Goal: Information Seeking & Learning: Check status

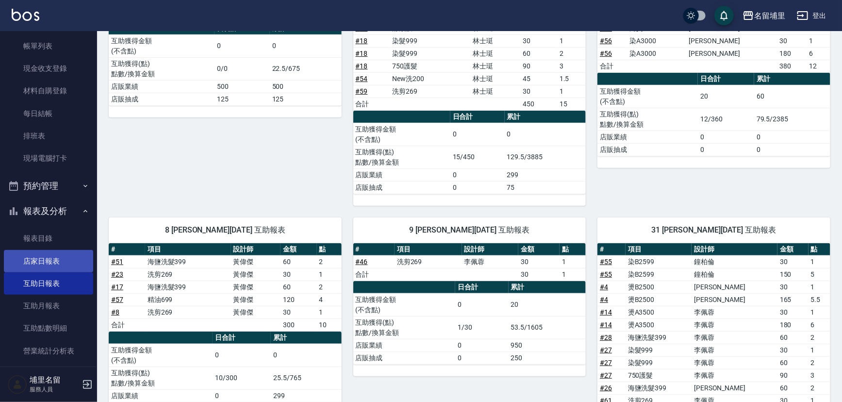
scroll to position [132, 0]
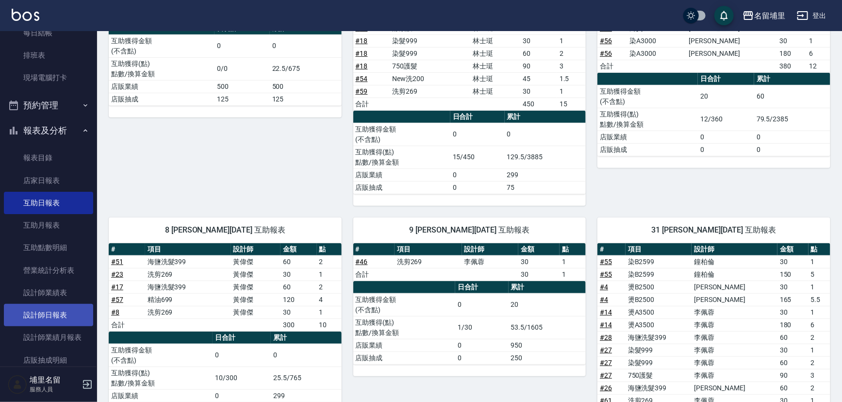
click at [60, 311] on link "設計師日報表" at bounding box center [48, 315] width 89 height 22
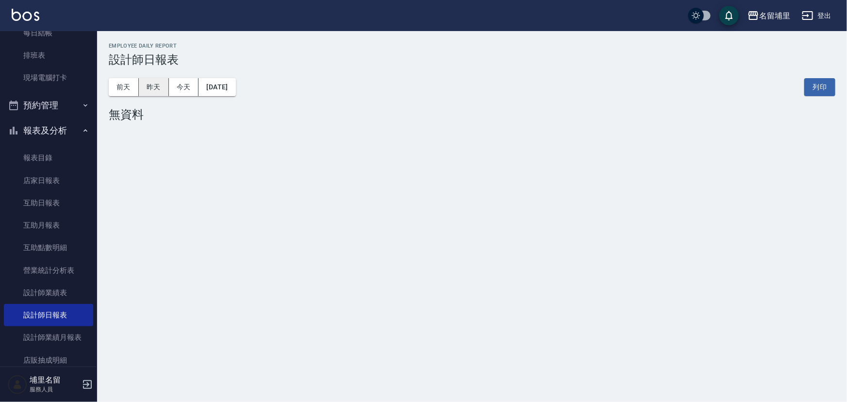
click at [157, 87] on button "昨天" at bounding box center [154, 87] width 30 height 18
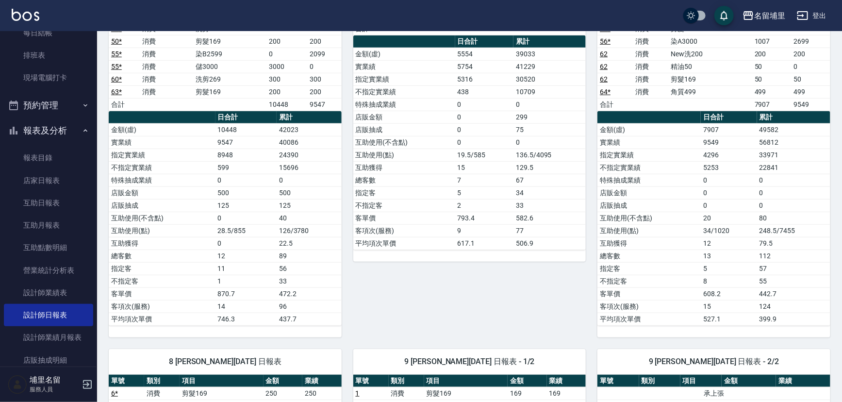
scroll to position [176, 0]
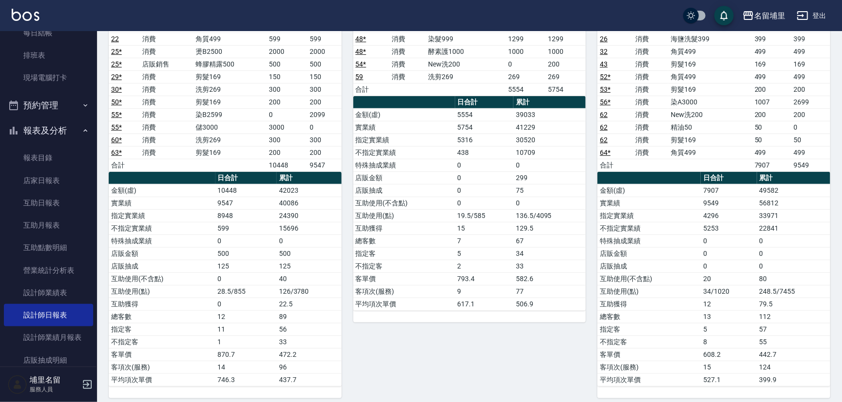
click at [815, 18] on button "登出" at bounding box center [811, 16] width 37 height 18
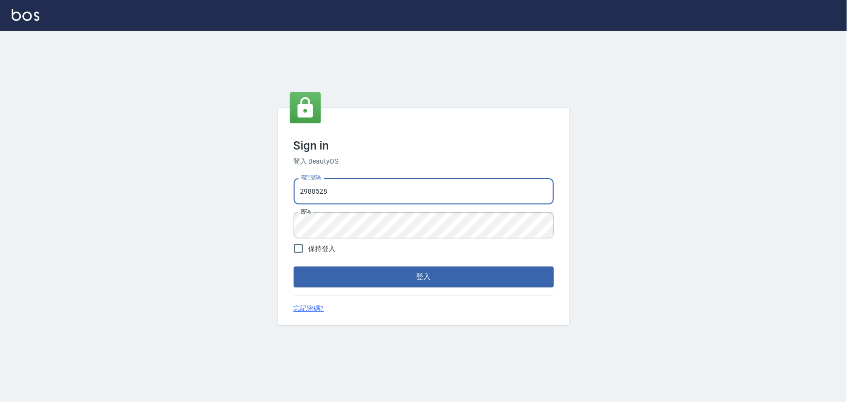
drag, startPoint x: 337, startPoint y: 189, endPoint x: 147, endPoint y: 165, distance: 191.2
click at [147, 166] on div "Sign in 登入 BeautyOS 電話號碼 2988528 電話號碼 密碼 密碼 保持登入 登入 忘記密碼?" at bounding box center [423, 216] width 847 height 371
type input "2306457"
click at [231, 235] on div "Sign in 登入 BeautyOS 電話號碼 2306457 電話號碼 密碼 密碼 保持登入 登入 忘記密碼?" at bounding box center [423, 216] width 847 height 371
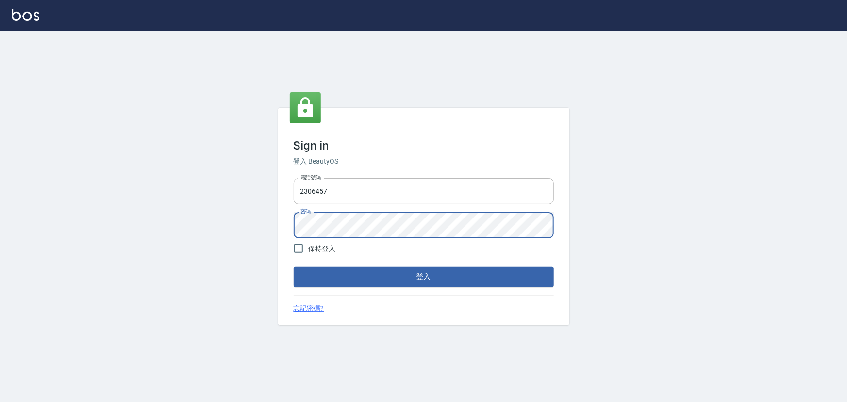
click at [293, 266] on button "登入" at bounding box center [423, 276] width 260 height 20
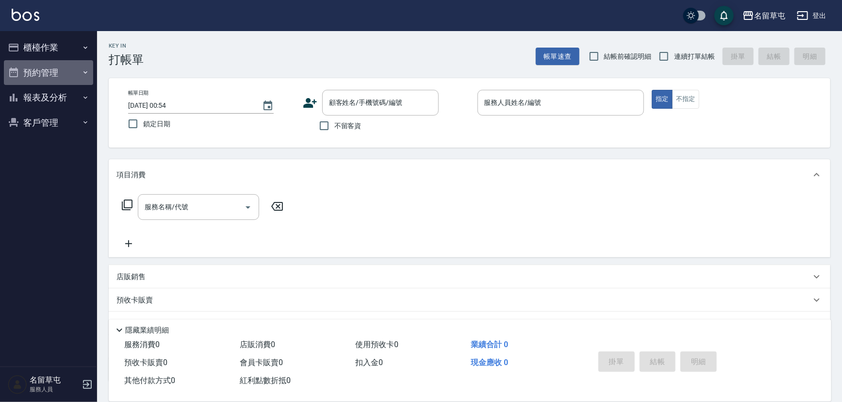
click at [58, 72] on button "預約管理" at bounding box center [48, 72] width 89 height 25
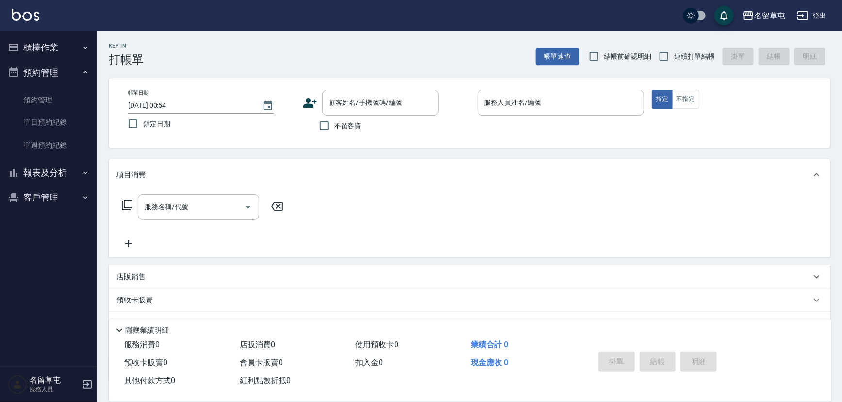
click at [58, 74] on button "預約管理" at bounding box center [48, 72] width 89 height 25
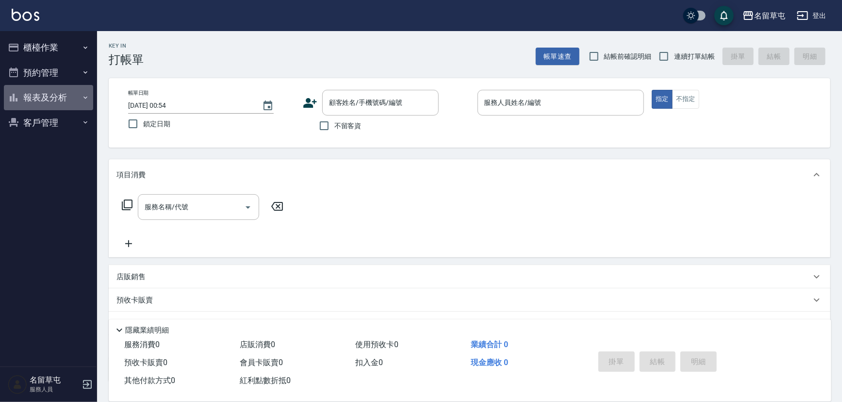
click at [63, 100] on button "報表及分析" at bounding box center [48, 97] width 89 height 25
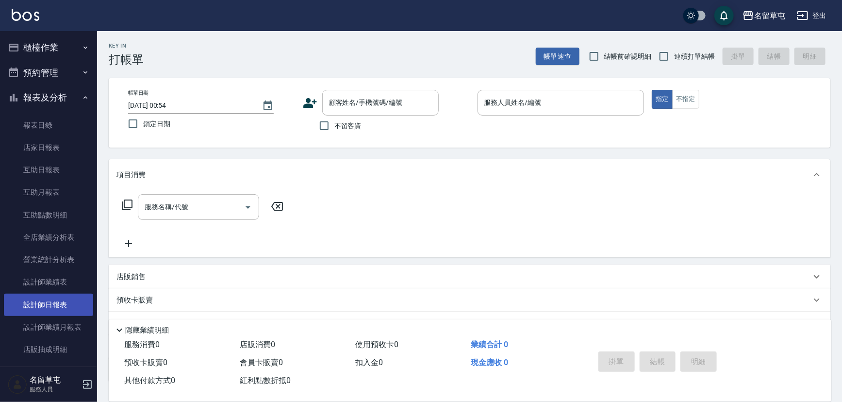
click at [50, 310] on link "設計師日報表" at bounding box center [48, 304] width 89 height 22
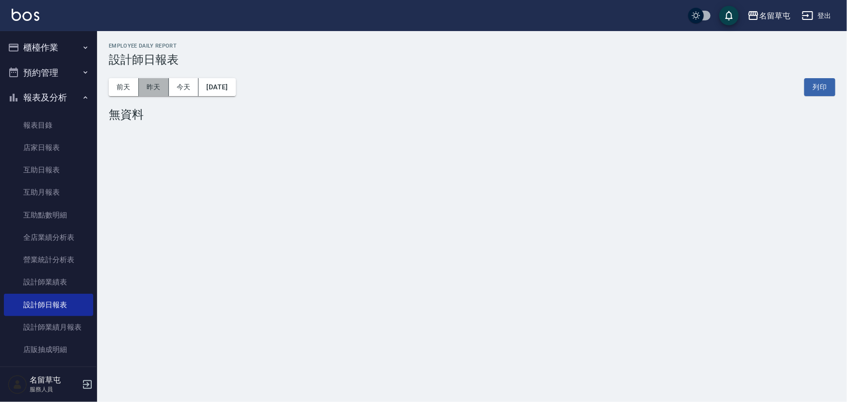
click at [160, 89] on button "昨天" at bounding box center [154, 87] width 30 height 18
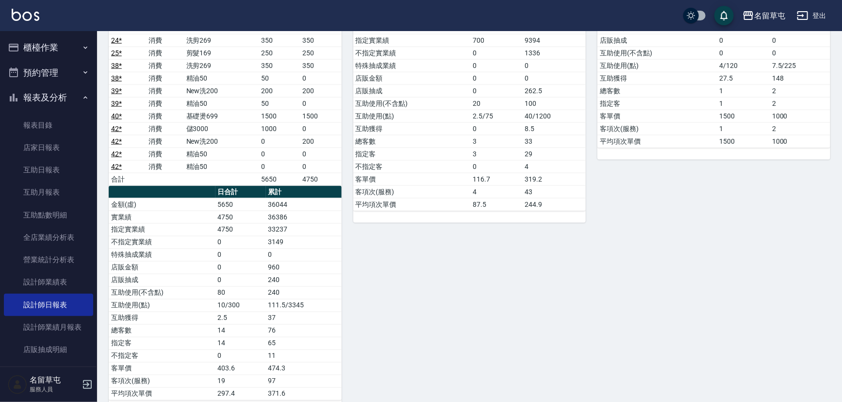
scroll to position [617, 0]
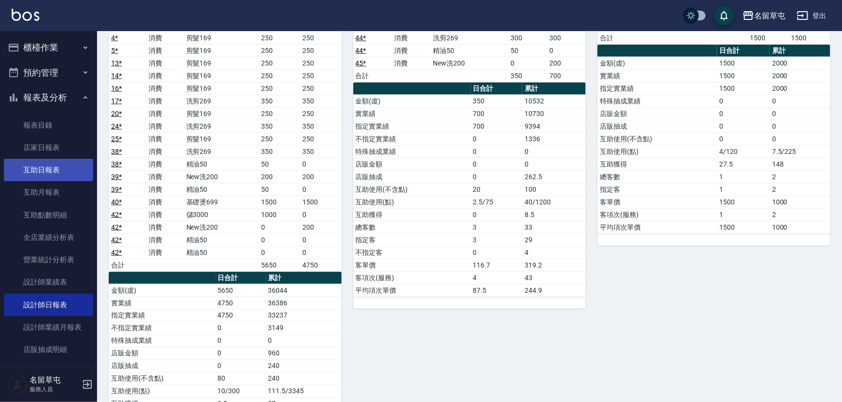
click at [57, 175] on link "互助日報表" at bounding box center [48, 170] width 89 height 22
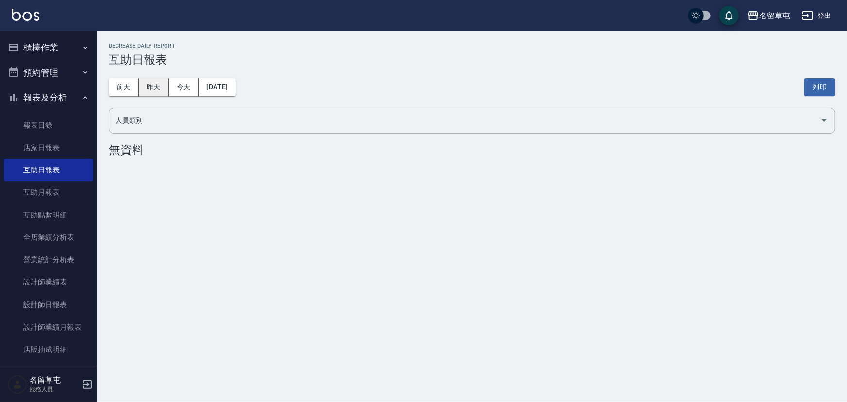
click at [158, 91] on button "昨天" at bounding box center [154, 87] width 30 height 18
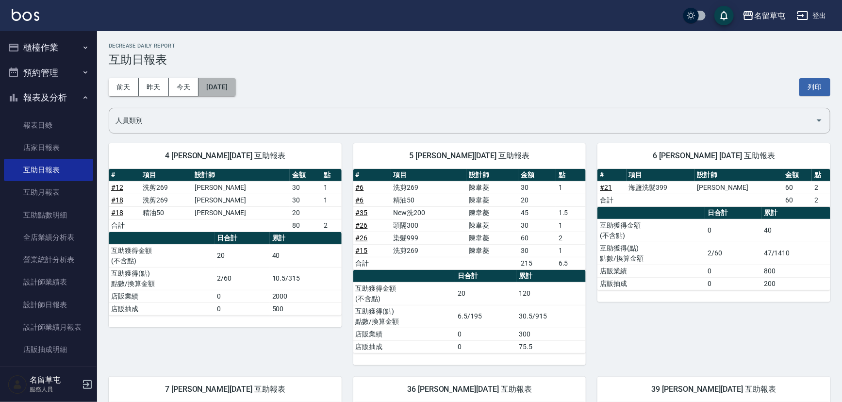
click at [220, 84] on button "[DATE]" at bounding box center [216, 87] width 37 height 18
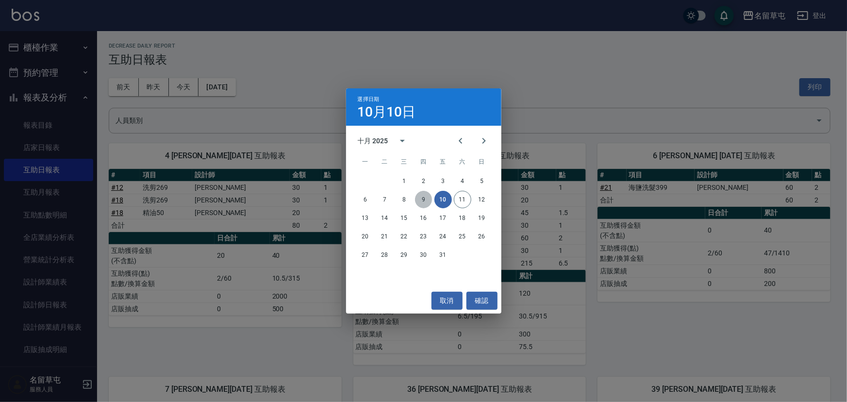
click at [426, 200] on button "9" at bounding box center [423, 199] width 17 height 17
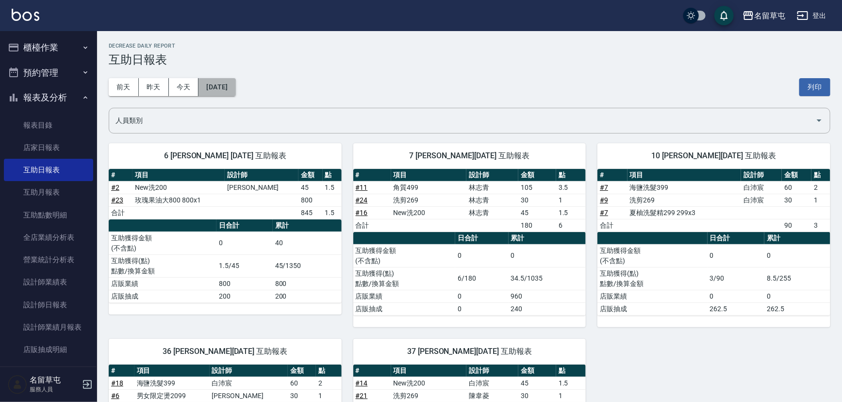
click at [235, 87] on button "2025/10/09" at bounding box center [216, 87] width 37 height 18
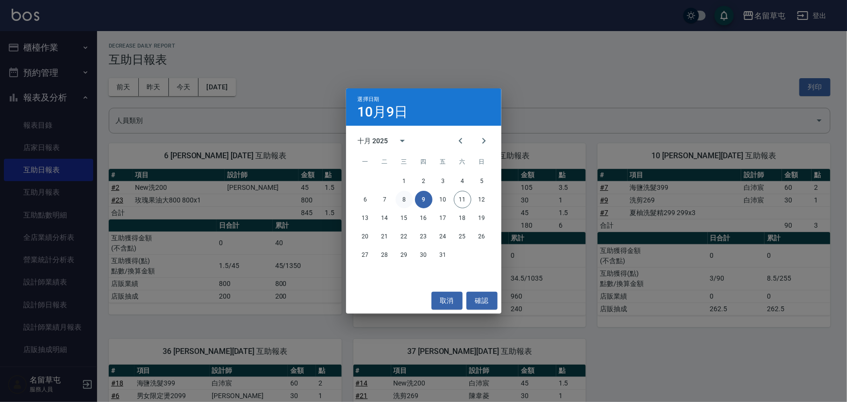
click at [407, 203] on button "8" at bounding box center [403, 199] width 17 height 17
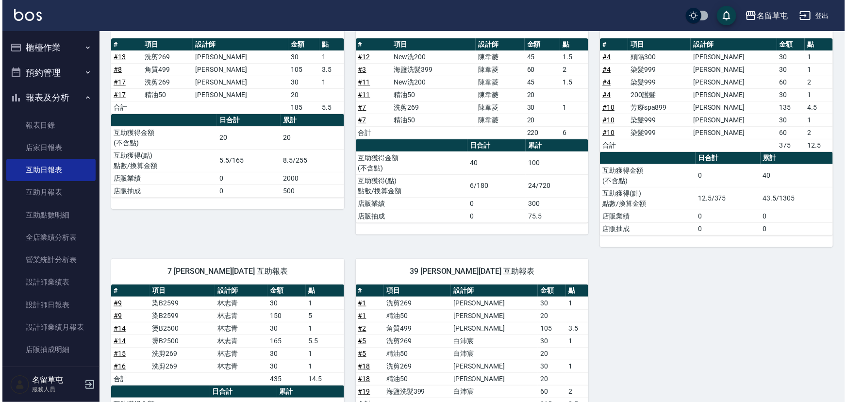
scroll to position [44, 0]
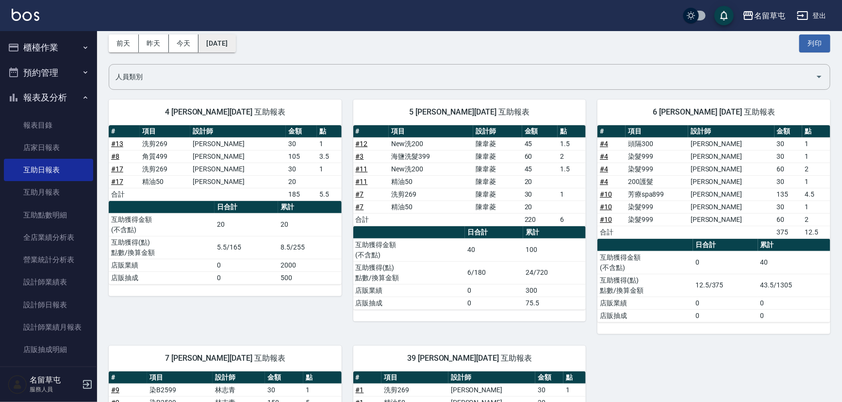
click at [232, 47] on button "2025/10/08" at bounding box center [216, 43] width 37 height 18
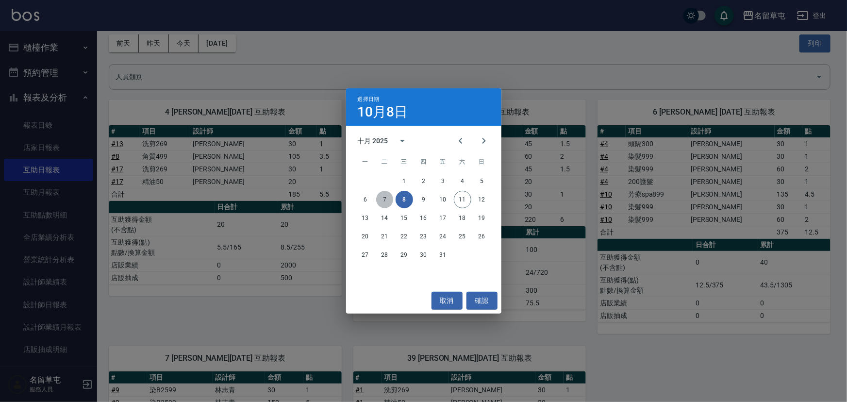
click at [377, 202] on button "7" at bounding box center [384, 199] width 17 height 17
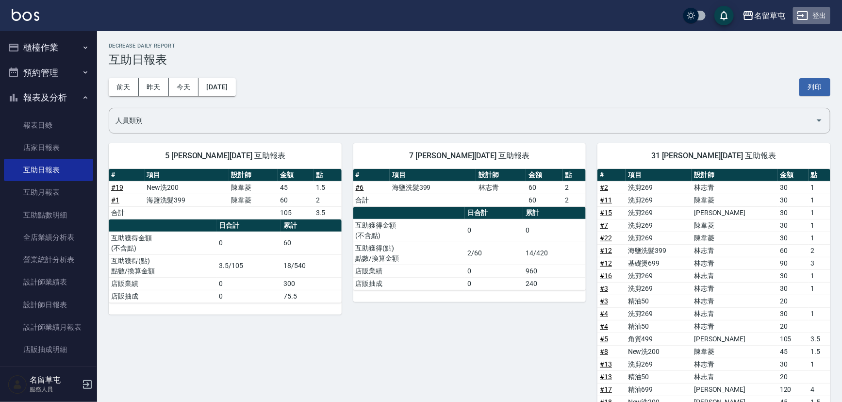
click at [808, 16] on icon "button" at bounding box center [802, 15] width 11 height 9
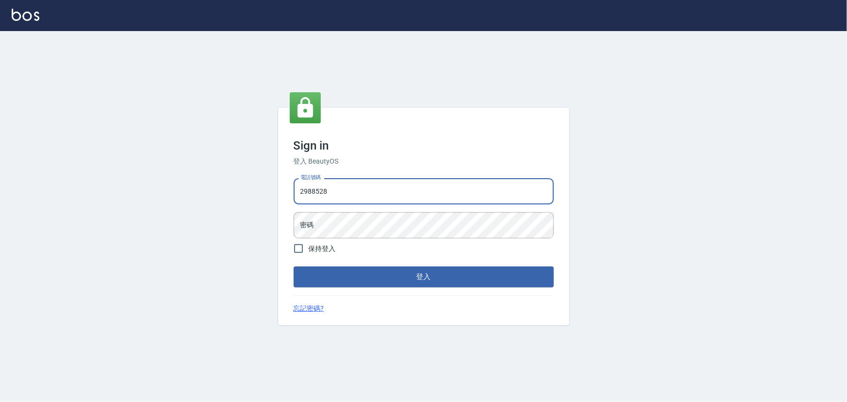
drag, startPoint x: 138, startPoint y: 194, endPoint x: 67, endPoint y: 194, distance: 71.3
click at [67, 194] on div "Sign in 登入 BeautyOS 電話號碼 2988528 電話號碼 密碼 密碼 保持登入 登入 忘記密碼?" at bounding box center [423, 216] width 847 height 371
drag, startPoint x: 325, startPoint y: 191, endPoint x: 191, endPoint y: 187, distance: 134.4
click at [191, 188] on div "Sign in 登入 BeautyOS 電話號碼 2988528 電話號碼 密碼 密碼 保持登入 登入 忘記密碼?" at bounding box center [423, 216] width 847 height 371
type input "2380118"
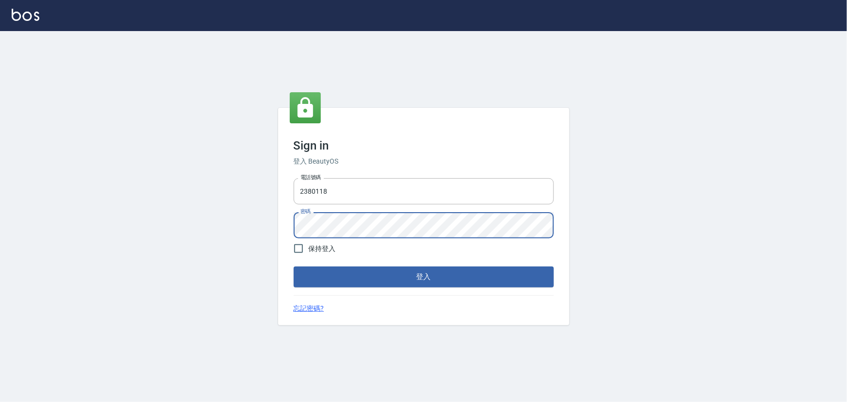
click at [239, 231] on div "Sign in 登入 BeautyOS 電話號碼 2380118 電話號碼 密碼 密碼 保持登入 登入 忘記密碼?" at bounding box center [423, 216] width 847 height 371
click at [293, 266] on button "登入" at bounding box center [423, 276] width 260 height 20
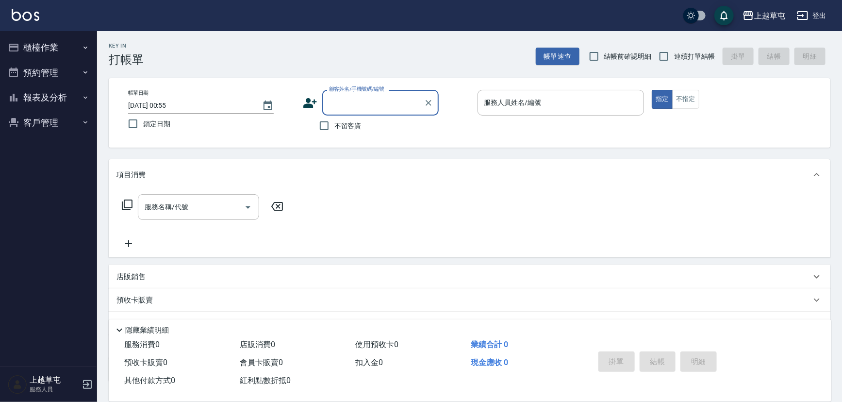
click at [53, 100] on button "報表及分析" at bounding box center [48, 97] width 89 height 25
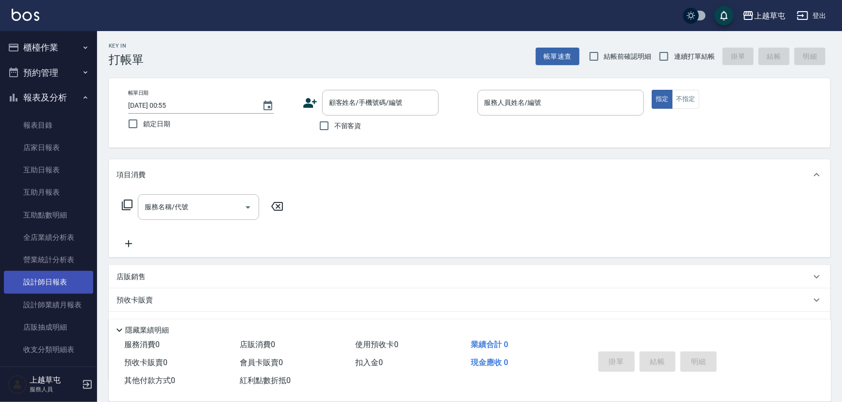
click at [53, 282] on link "設計師日報表" at bounding box center [48, 282] width 89 height 22
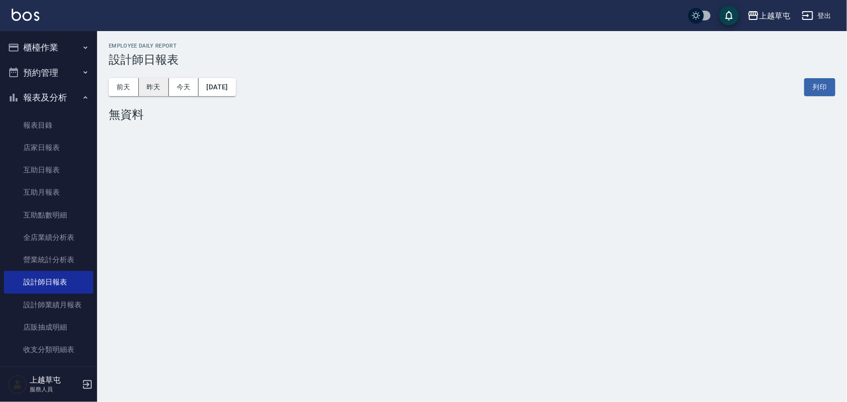
click at [154, 84] on button "昨天" at bounding box center [154, 87] width 30 height 18
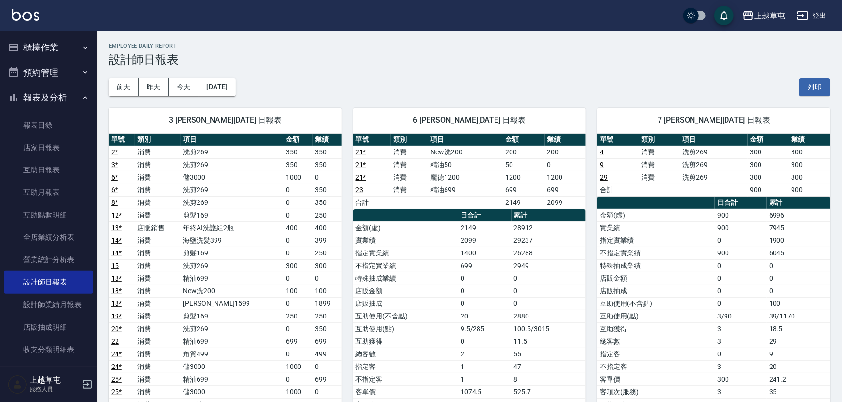
click at [809, 15] on button "登出" at bounding box center [811, 16] width 37 height 18
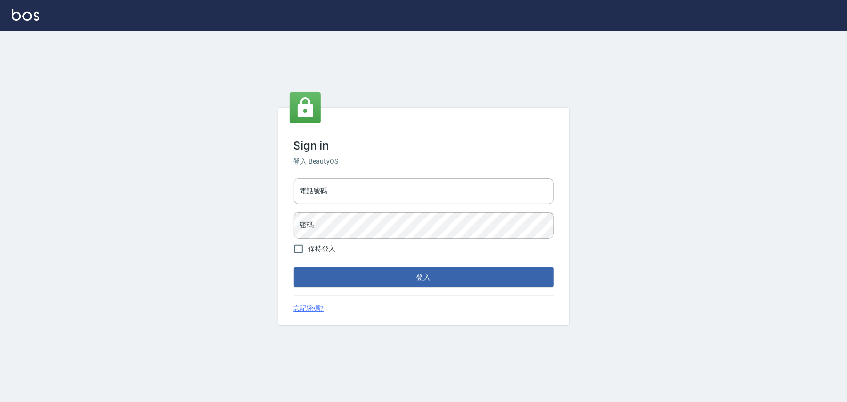
type input "2988528"
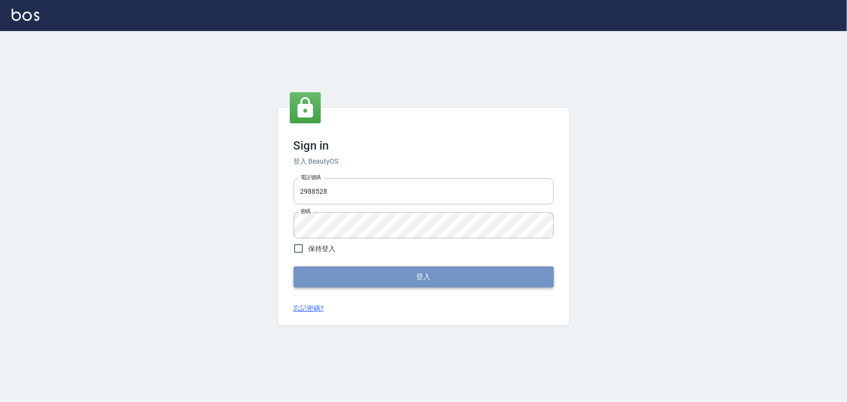
click at [407, 272] on button "登入" at bounding box center [423, 276] width 260 height 20
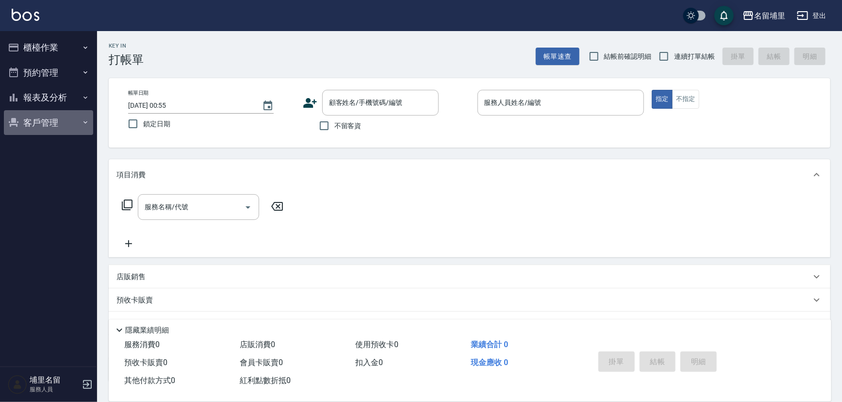
click at [33, 122] on button "客戶管理" at bounding box center [48, 122] width 89 height 25
click at [56, 68] on button "預約管理" at bounding box center [48, 72] width 89 height 25
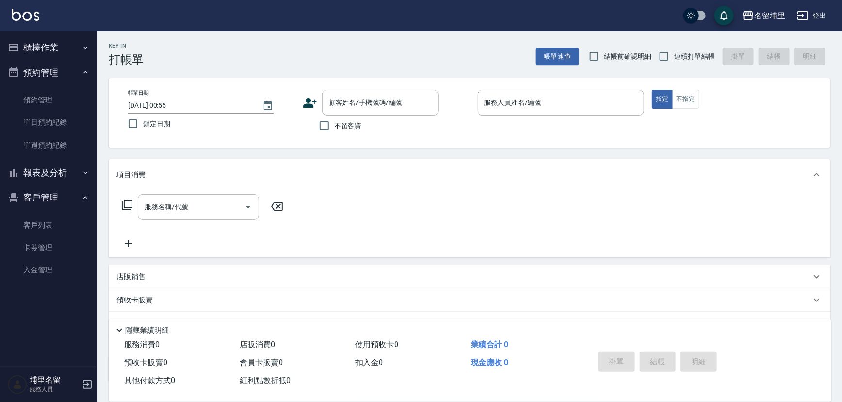
click at [52, 185] on button "客戶管理" at bounding box center [48, 197] width 89 height 25
click at [54, 178] on button "報表及分析" at bounding box center [48, 172] width 89 height 25
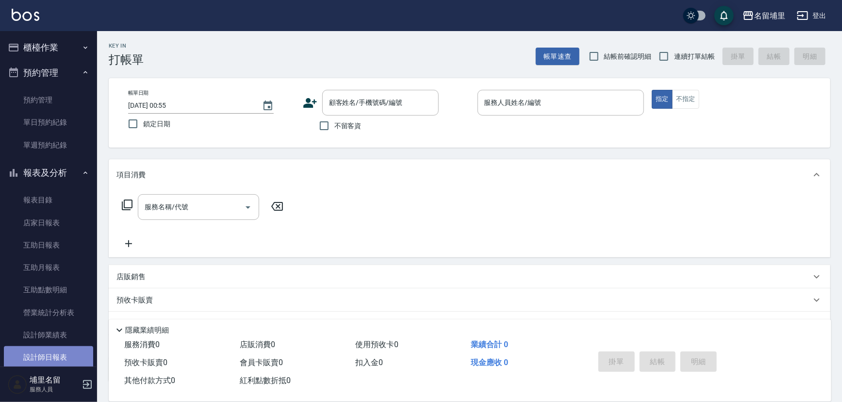
click at [60, 358] on link "設計師日報表" at bounding box center [48, 357] width 89 height 22
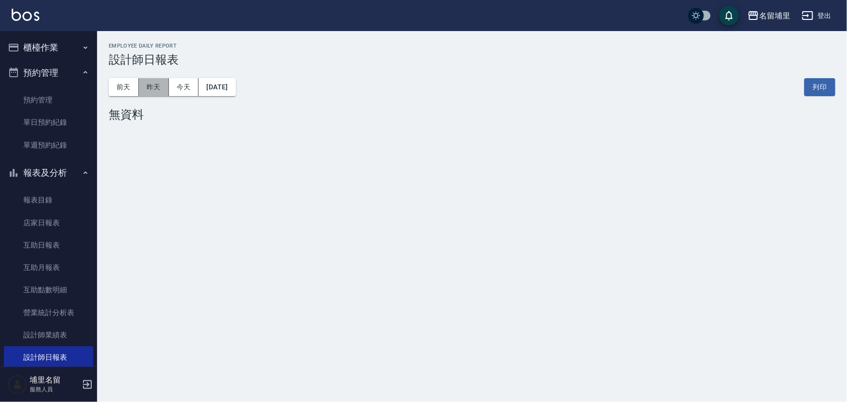
click at [149, 91] on button "昨天" at bounding box center [154, 87] width 30 height 18
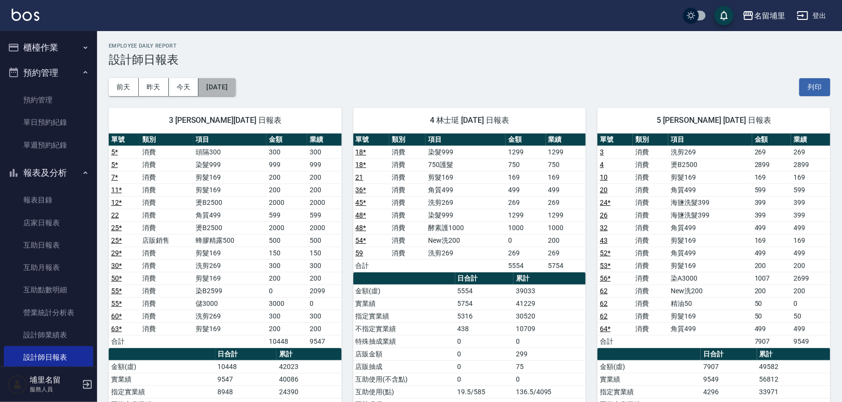
click at [225, 78] on button "[DATE]" at bounding box center [216, 87] width 37 height 18
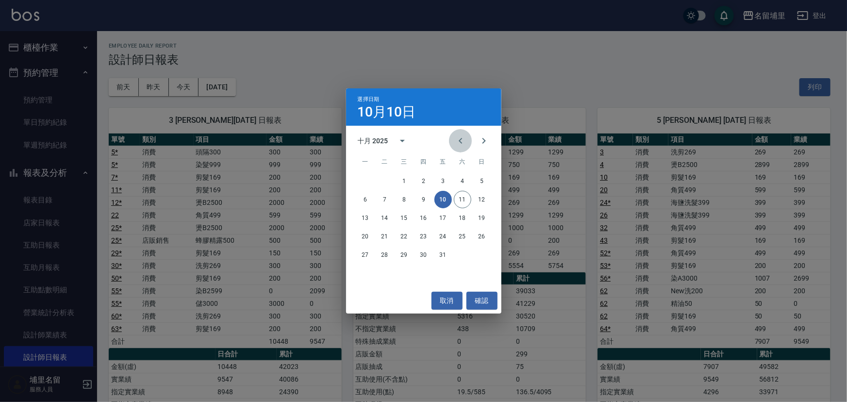
click at [462, 138] on icon "Previous month" at bounding box center [461, 141] width 12 height 12
click at [397, 202] on button "10" at bounding box center [403, 199] width 17 height 17
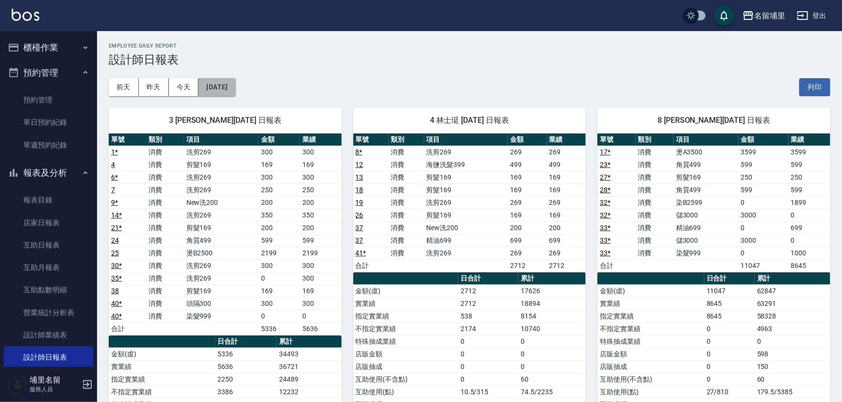
click at [226, 89] on button "[DATE]" at bounding box center [216, 87] width 37 height 18
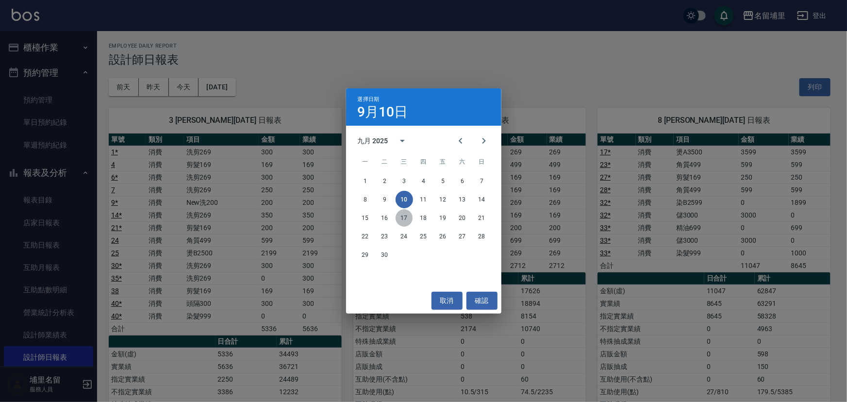
click at [402, 221] on button "17" at bounding box center [403, 217] width 17 height 17
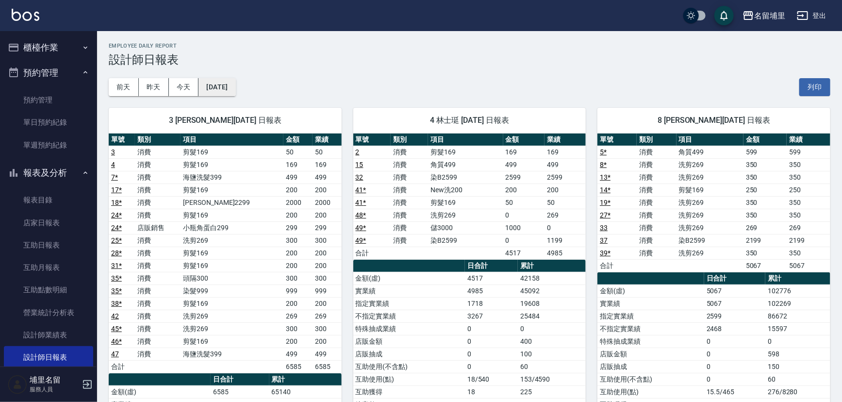
click at [223, 92] on button "[DATE]" at bounding box center [216, 87] width 37 height 18
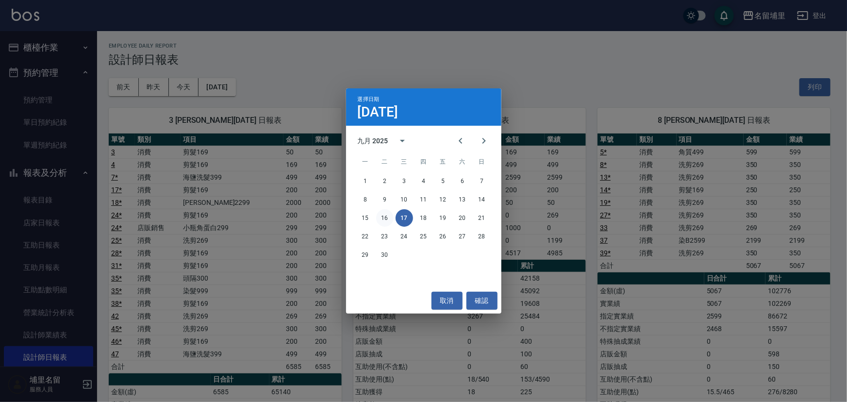
click at [384, 219] on button "16" at bounding box center [384, 217] width 17 height 17
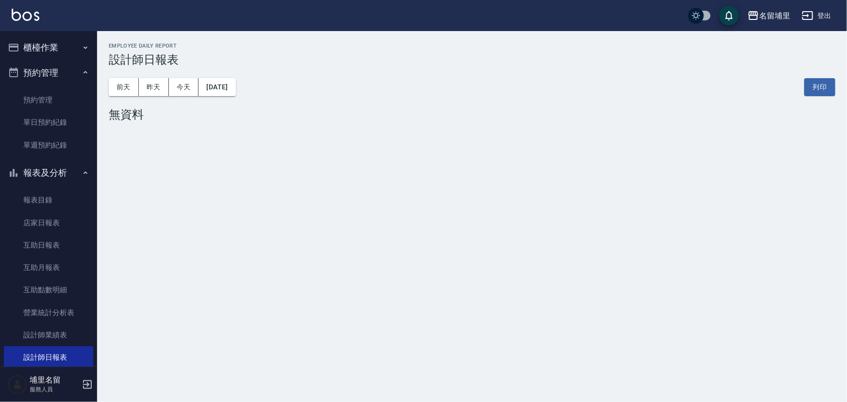
click at [218, 102] on div "[DATE] [DATE] [DATE] [DATE] 列印" at bounding box center [472, 86] width 726 height 41
click at [225, 96] on button "[DATE]" at bounding box center [216, 87] width 37 height 18
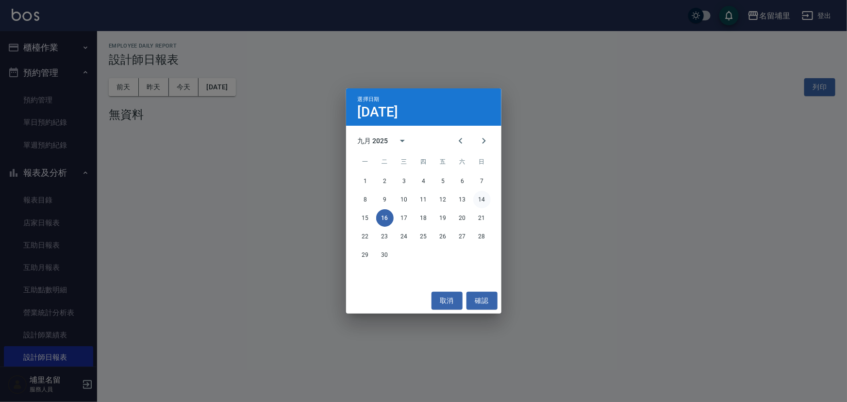
click at [483, 197] on button "14" at bounding box center [481, 199] width 17 height 17
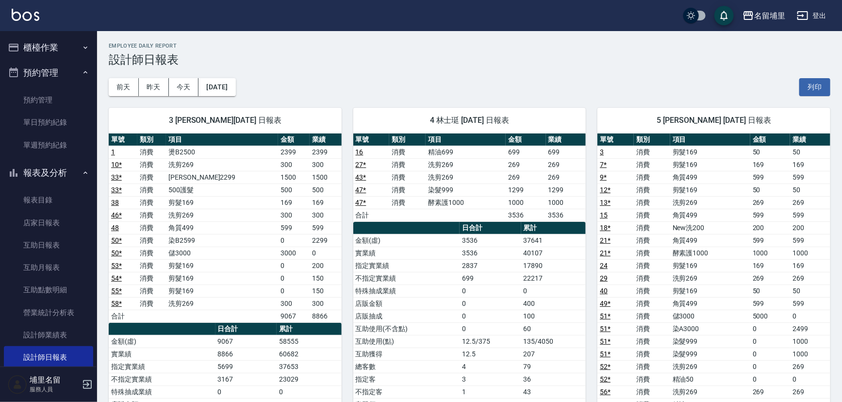
click at [667, 83] on div "[DATE] [DATE] [DATE] [DATE] 列印" at bounding box center [469, 86] width 721 height 41
click at [154, 83] on button "昨天" at bounding box center [154, 87] width 30 height 18
